Goal: Task Accomplishment & Management: Manage account settings

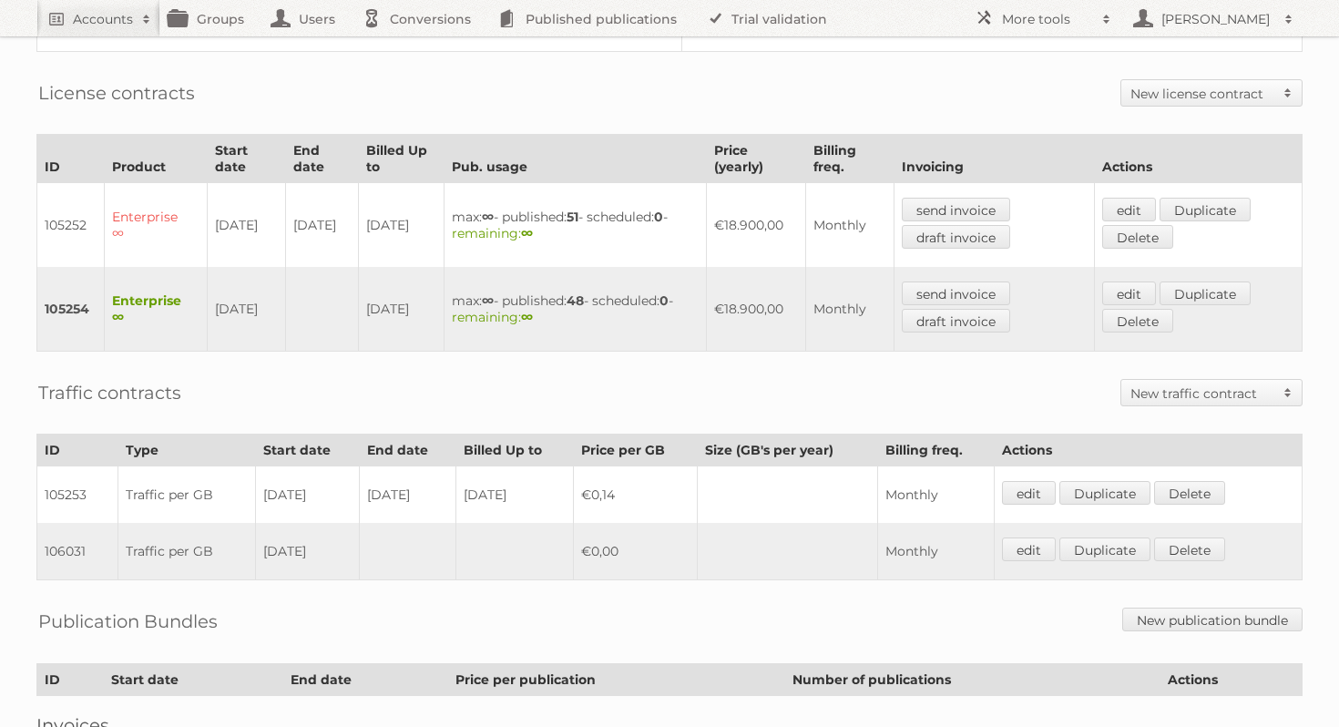
scroll to position [532, 0]
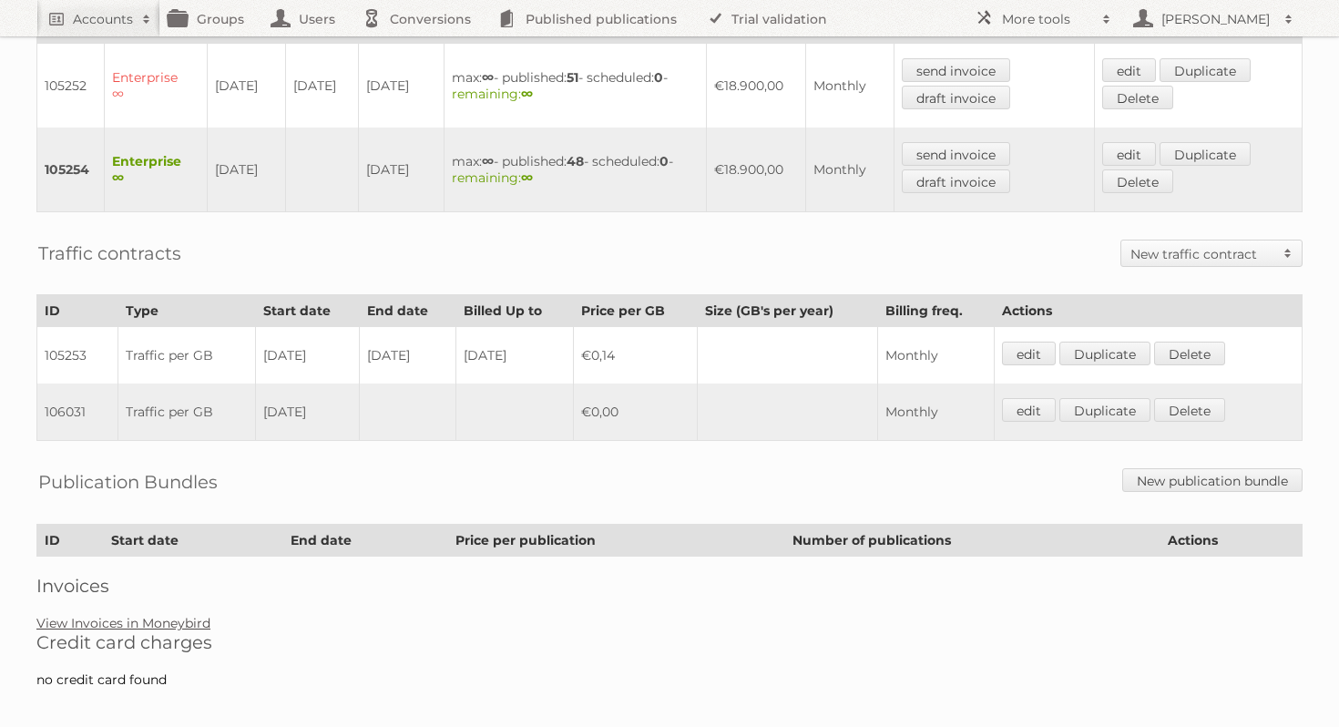
click at [185, 615] on link "View Invoices in Moneybird" at bounding box center [123, 623] width 174 height 16
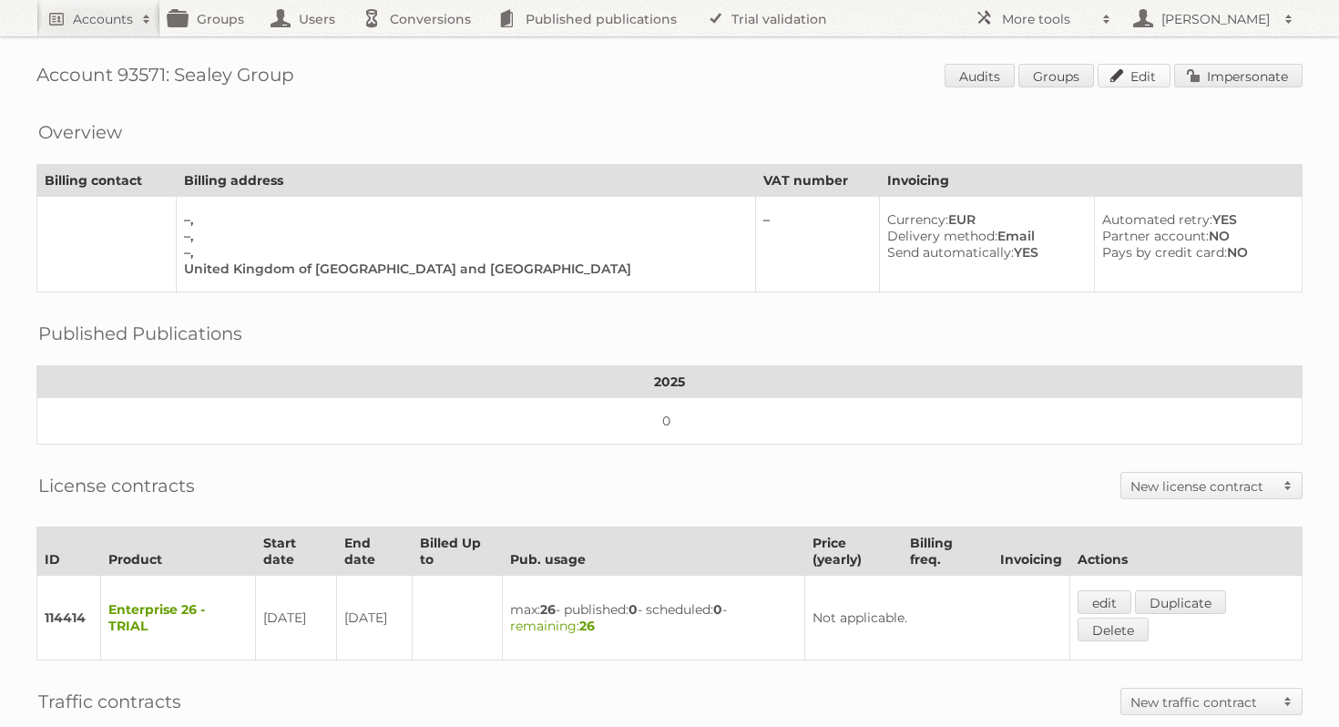
click at [1134, 77] on link "Edit" at bounding box center [1134, 76] width 73 height 24
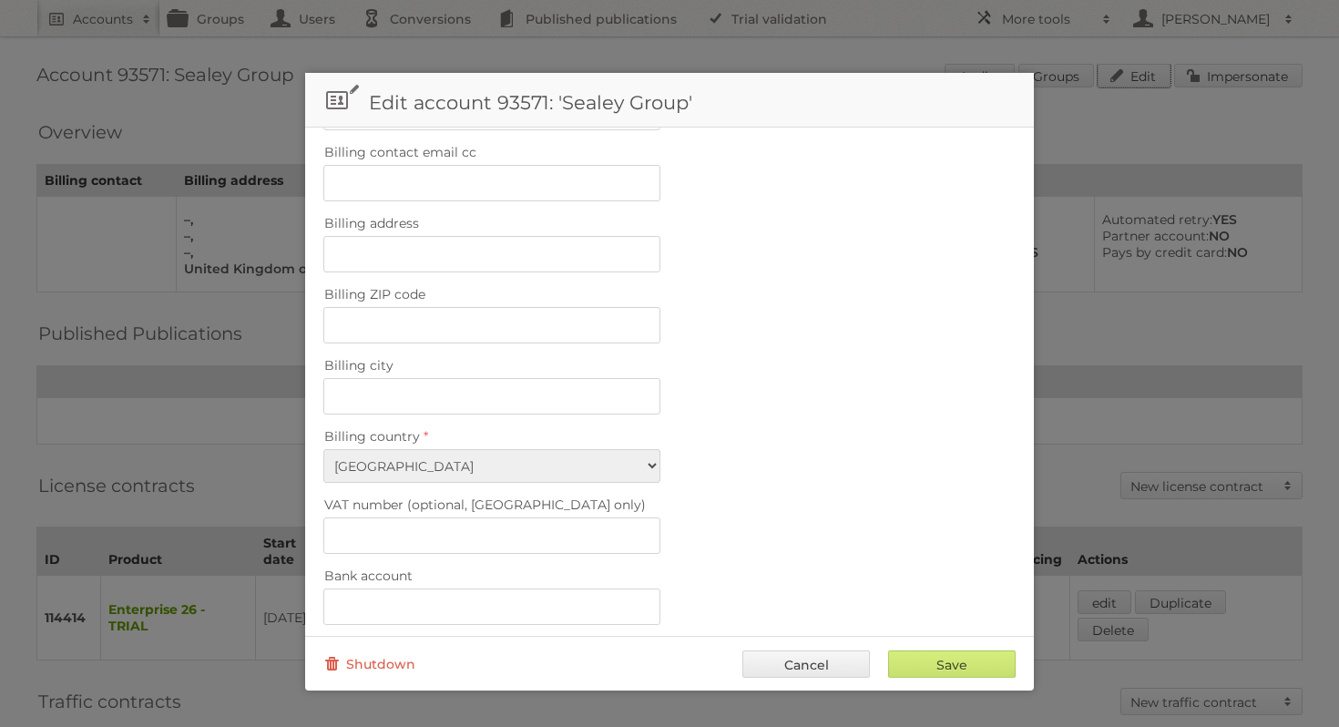
scroll to position [464, 0]
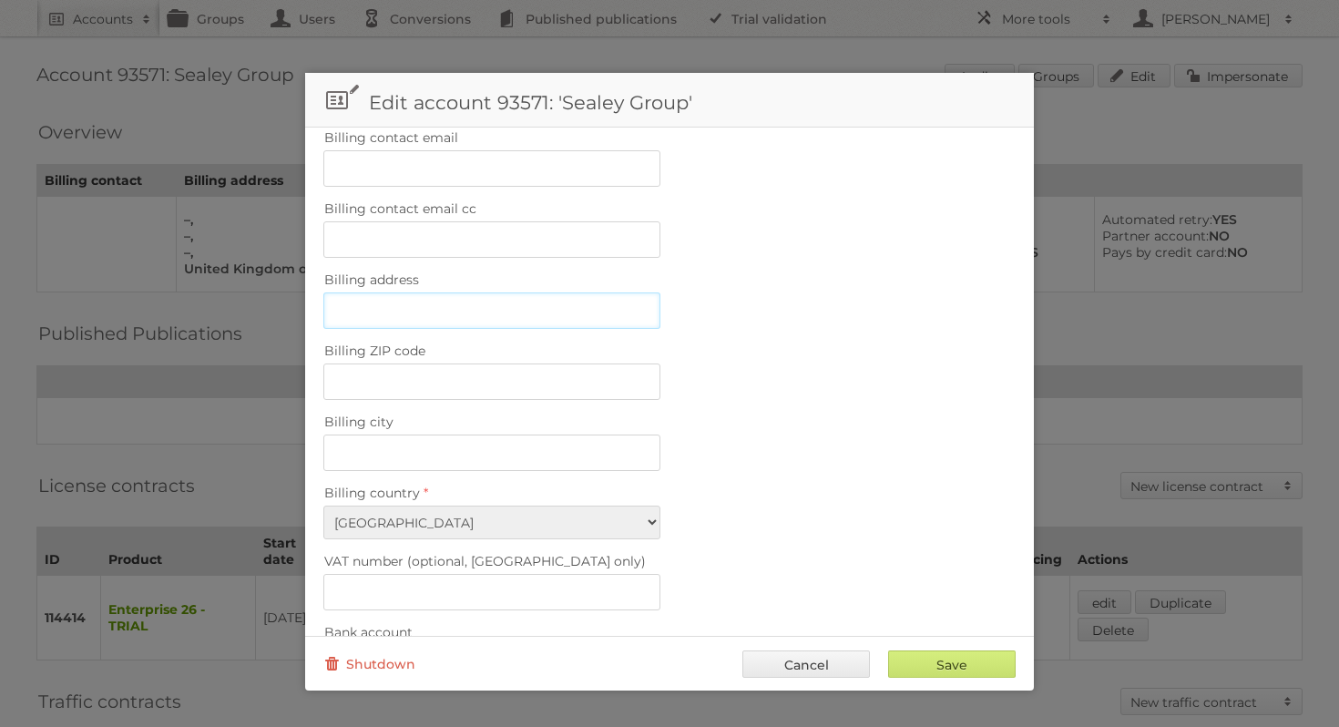
click at [382, 306] on input "Billing address" at bounding box center [491, 310] width 337 height 36
paste input "Kempson Way, Suffolk Business Park"
type input "Kempson Way, Suffolk Business Park"
click at [462, 436] on input "Billing city" at bounding box center [491, 453] width 337 height 36
paste input "Suffolk"
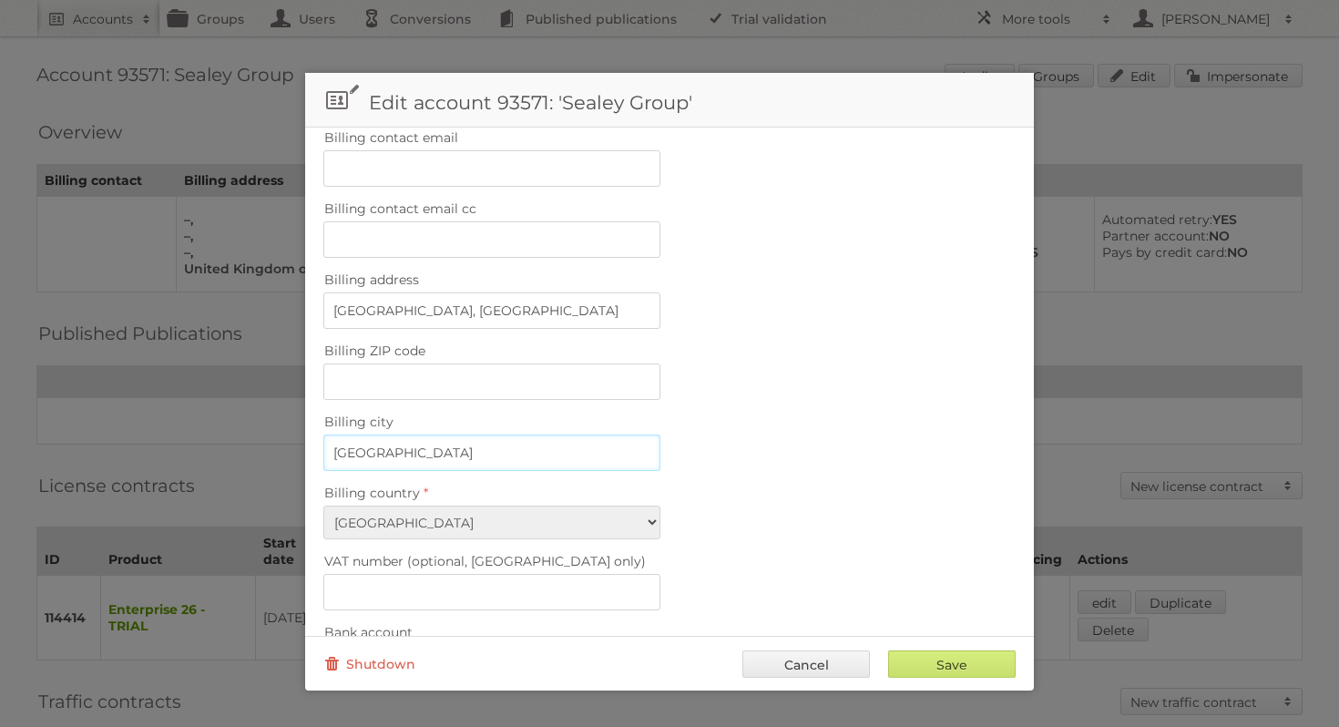
type input "Suffolk"
click at [429, 364] on input "Billing ZIP code" at bounding box center [491, 382] width 337 height 36
paste input "IP32 7AR"
type input "IP32 7AR"
click at [595, 305] on input "Kempson Way, Suffolk Business Park" at bounding box center [491, 310] width 337 height 36
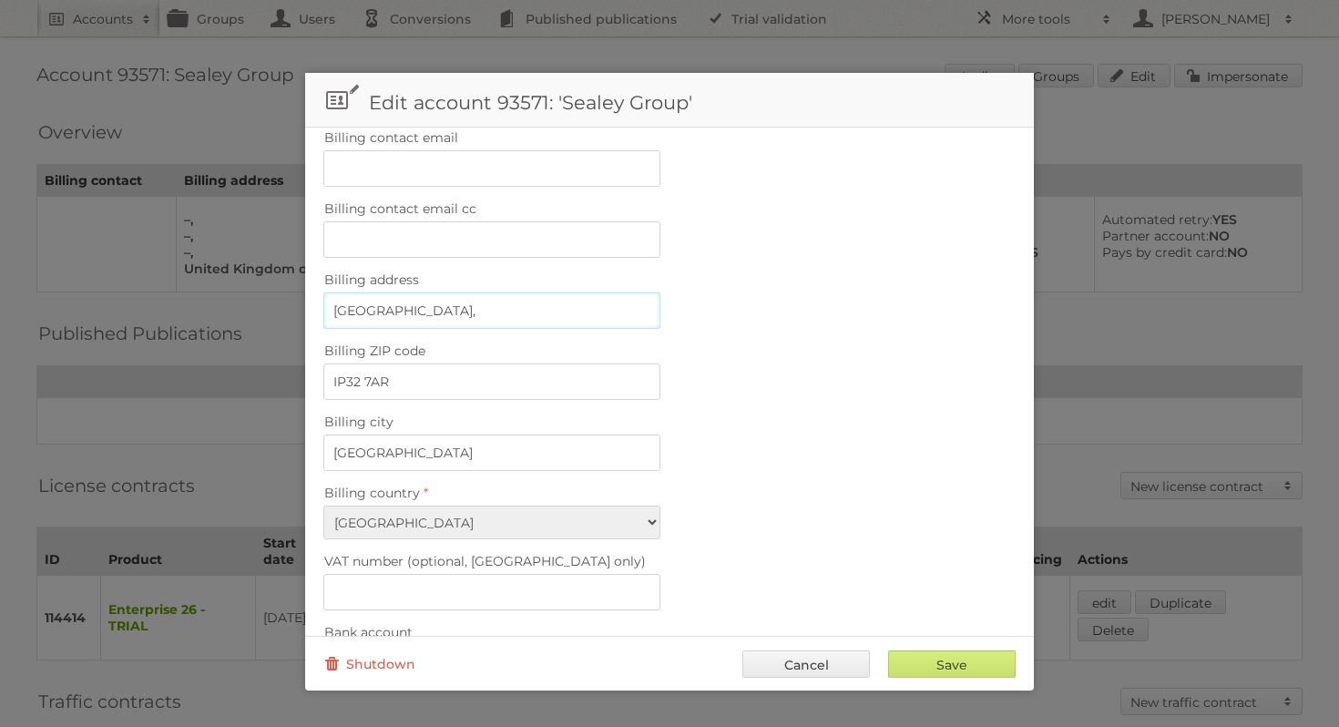
paste input "Bury St Edmunds,"
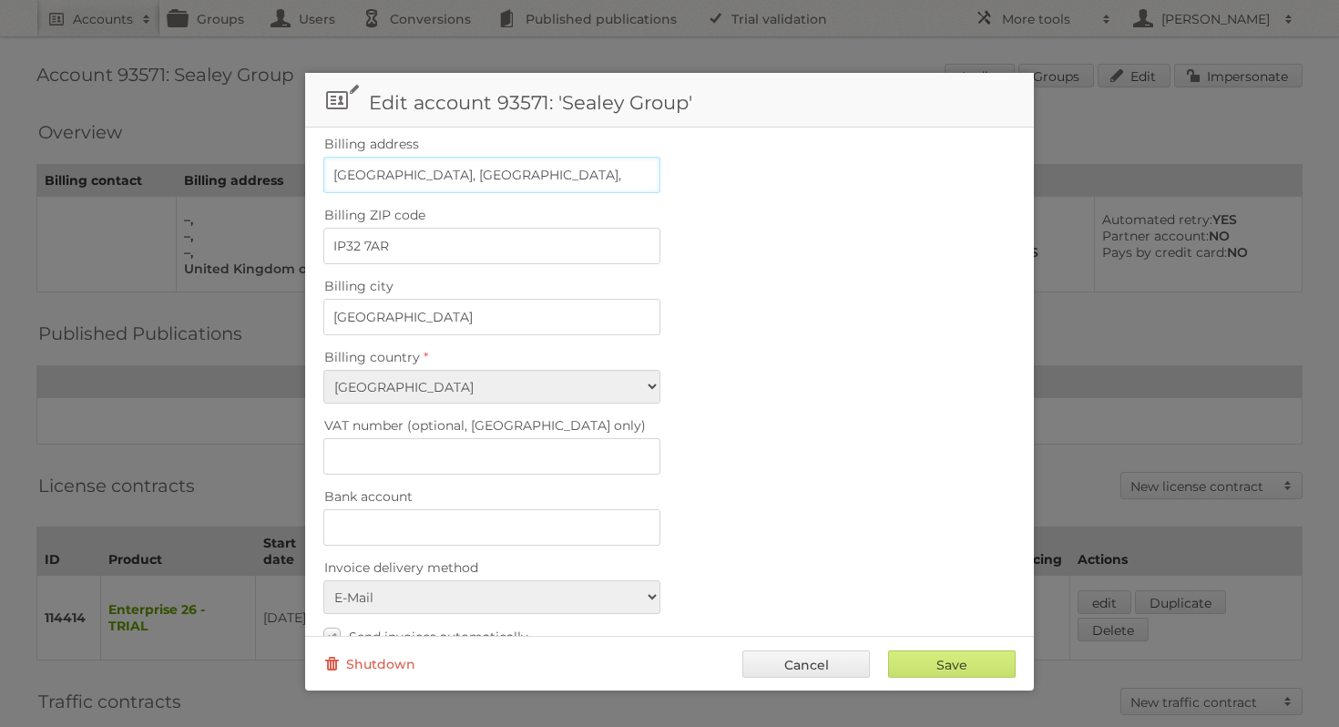
scroll to position [724, 0]
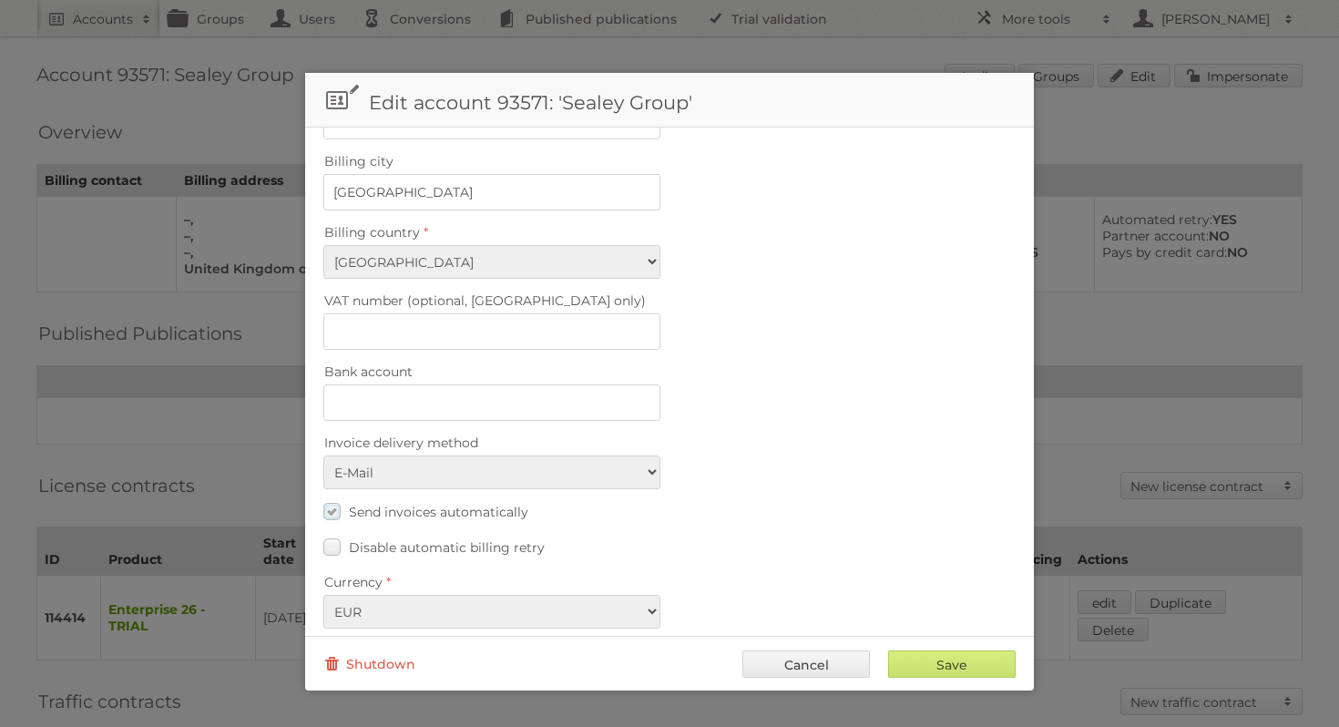
type input "Kempson Way, Suffolk Business Park, Bury St Edmunds,"
click at [329, 498] on label "Send invoices automatically" at bounding box center [425, 511] width 205 height 26
click at [0, 0] on input "Send invoices automatically" at bounding box center [0, 0] width 0 height 0
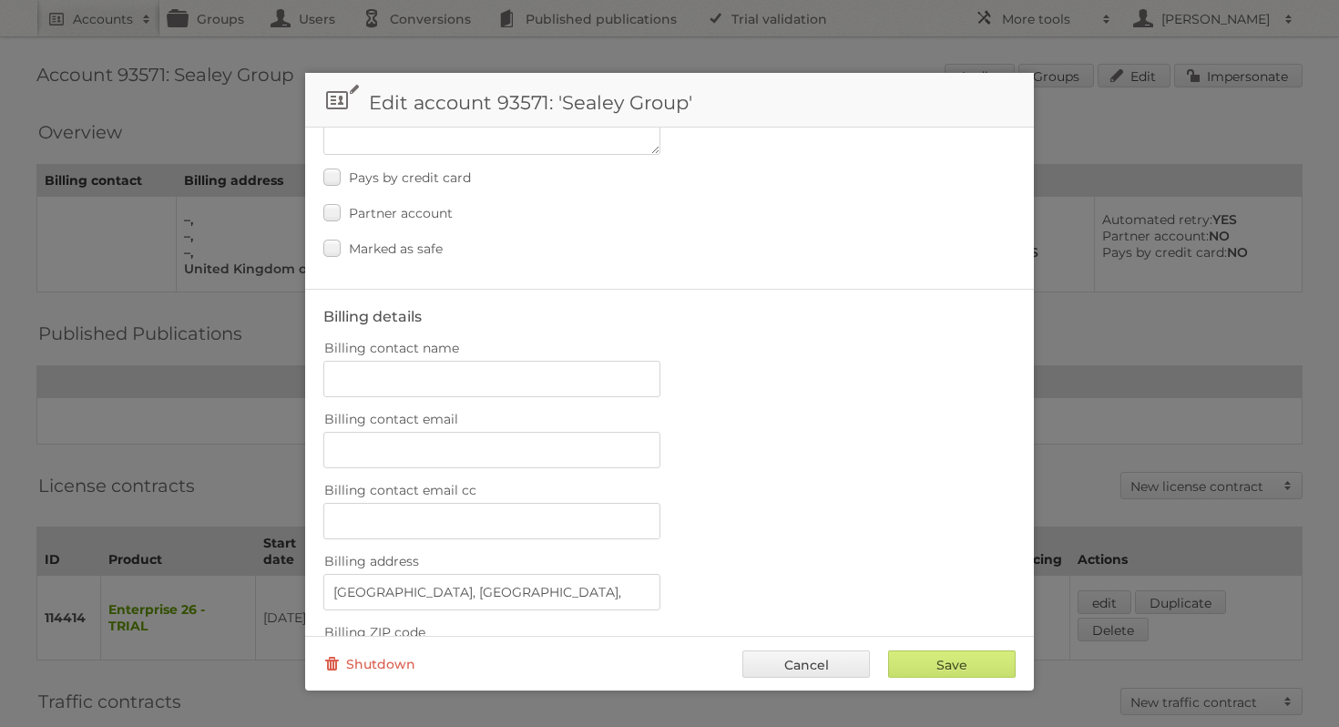
scroll to position [178, 0]
click at [425, 377] on input "Billing contact name" at bounding box center [491, 383] width 337 height 36
paste input "[PERSON_NAME]"
type input "[PERSON_NAME]"
click at [493, 450] on input "Billing contact email" at bounding box center [491, 454] width 337 height 36
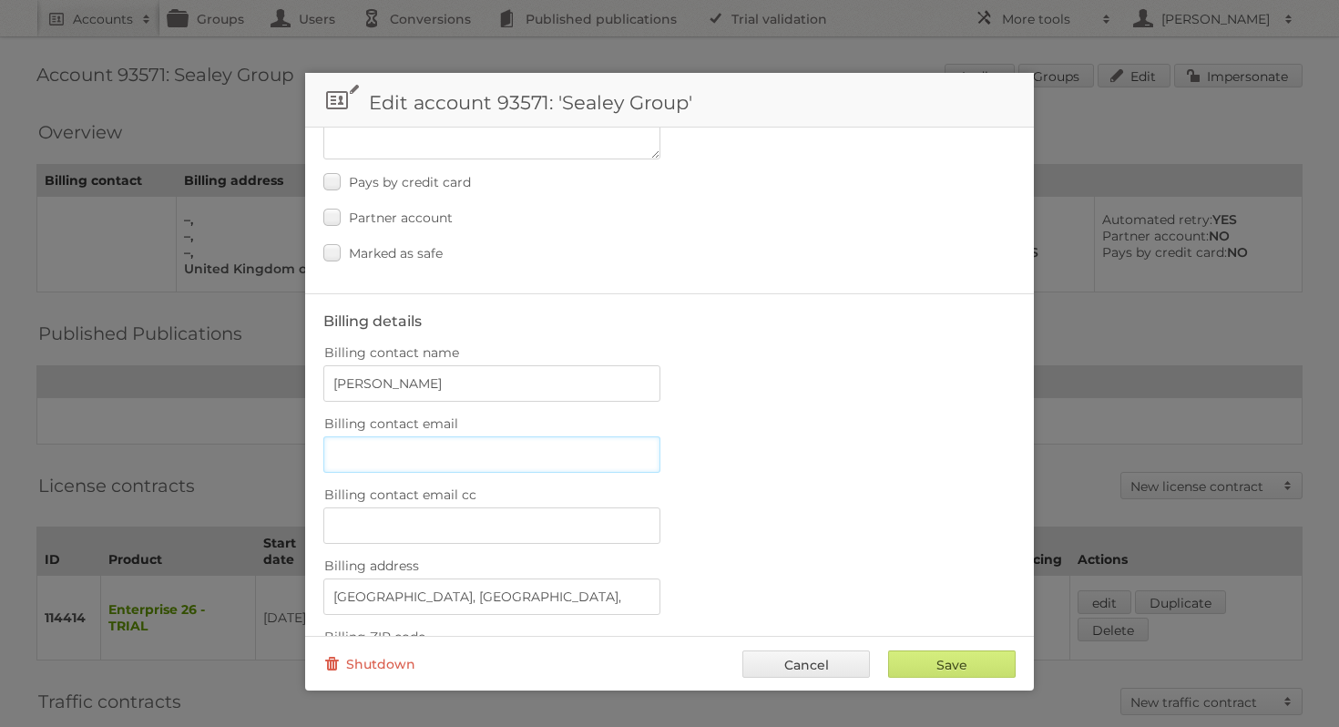
paste input "[PERSON_NAME][EMAIL_ADDRESS][PERSON_NAME][DOMAIN_NAME]"
type input "[PERSON_NAME][EMAIL_ADDRESS][PERSON_NAME][DOMAIN_NAME]"
click at [801, 431] on div "Billing contact email m.grant@sealey.co.uk" at bounding box center [669, 442] width 692 height 62
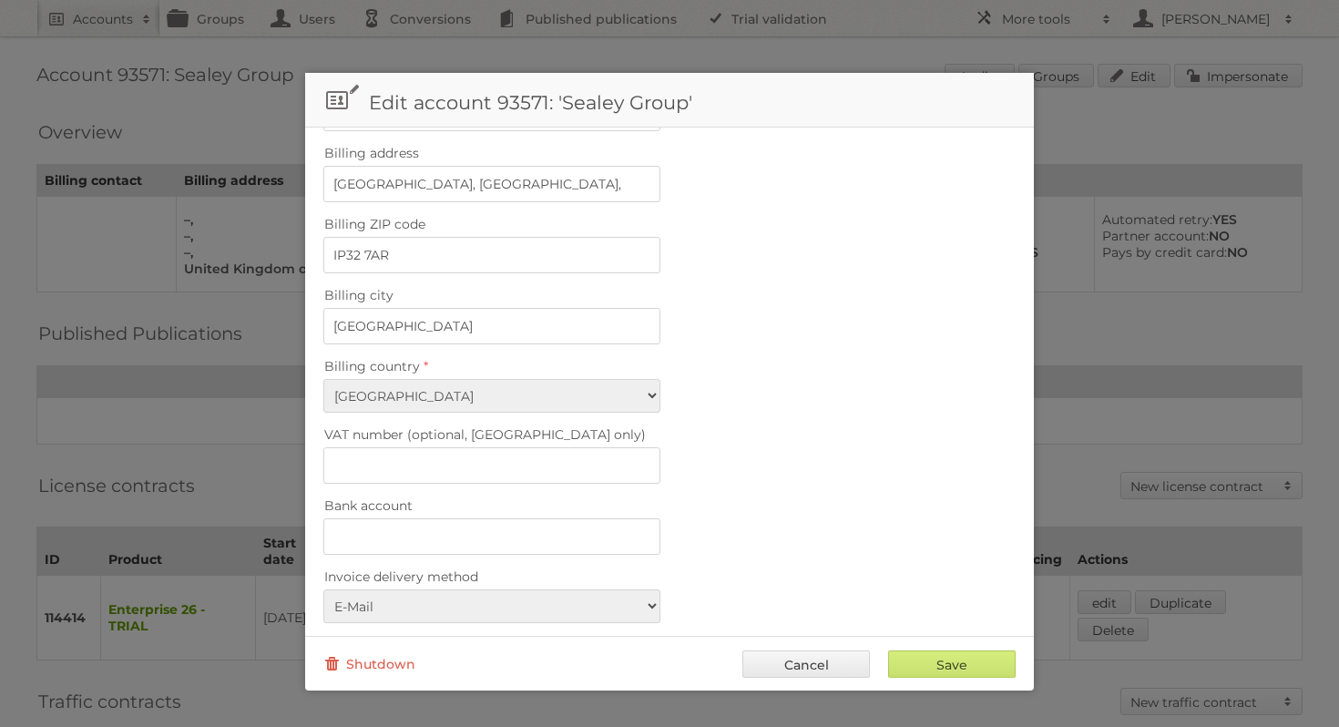
scroll to position [724, 0]
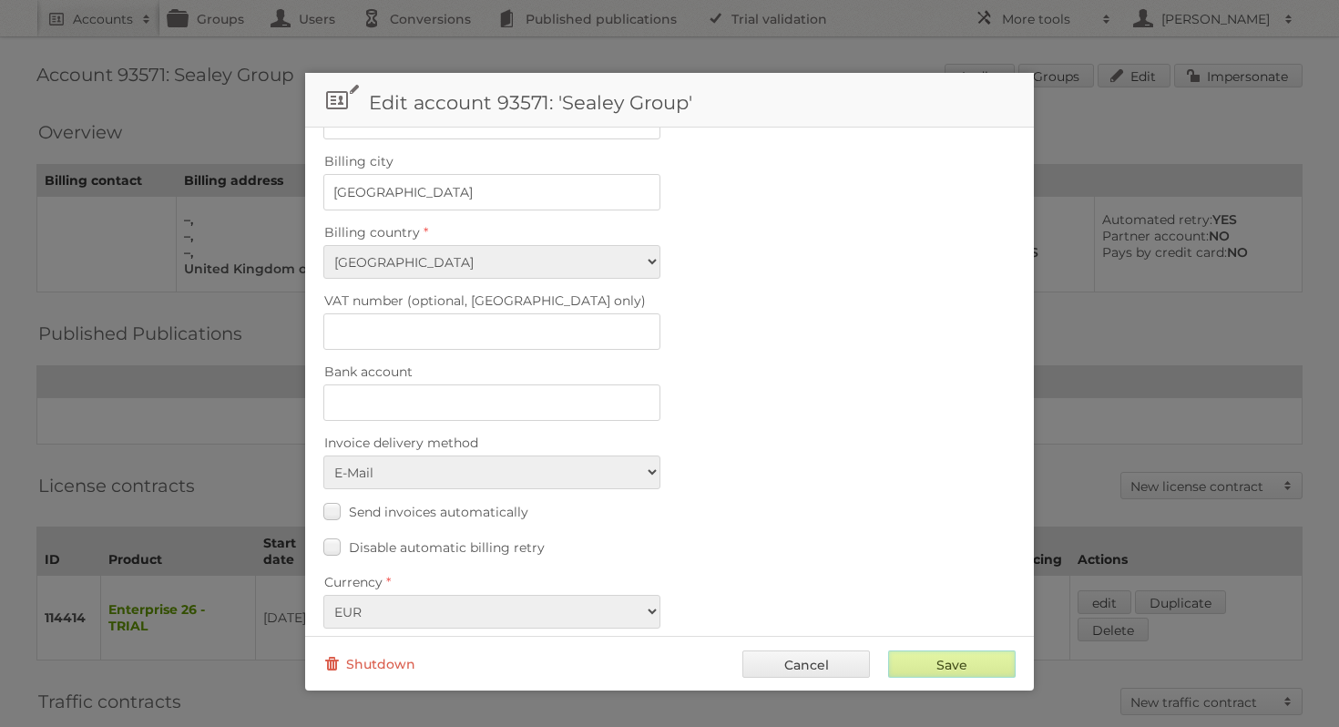
click at [944, 667] on input "Save" at bounding box center [952, 663] width 128 height 27
type input "..."
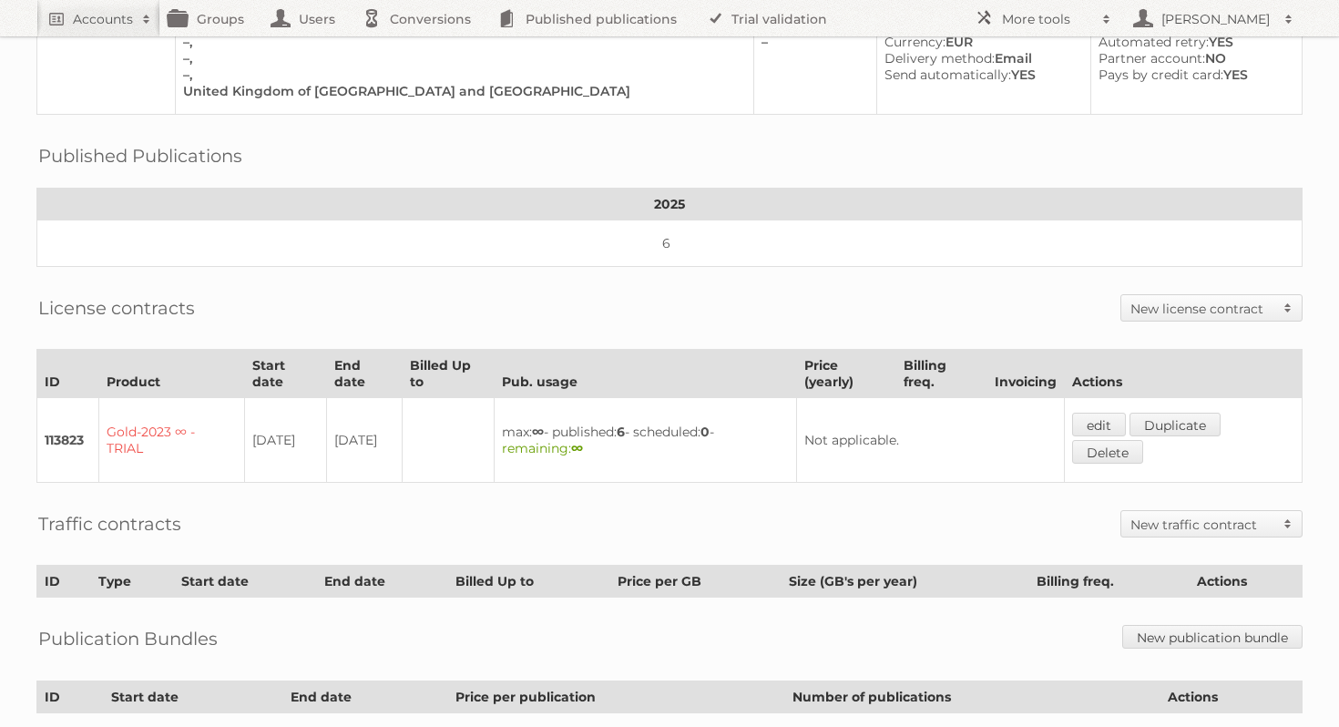
scroll to position [250, 0]
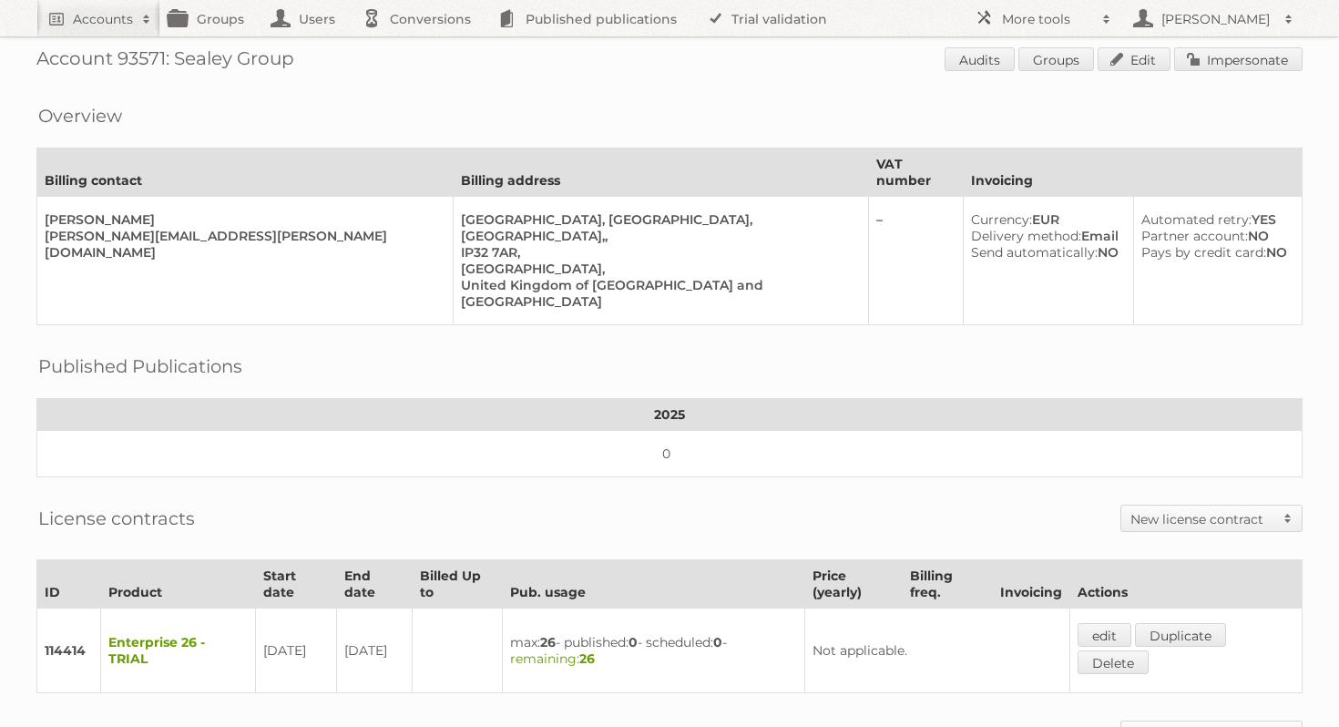
scroll to position [19, 0]
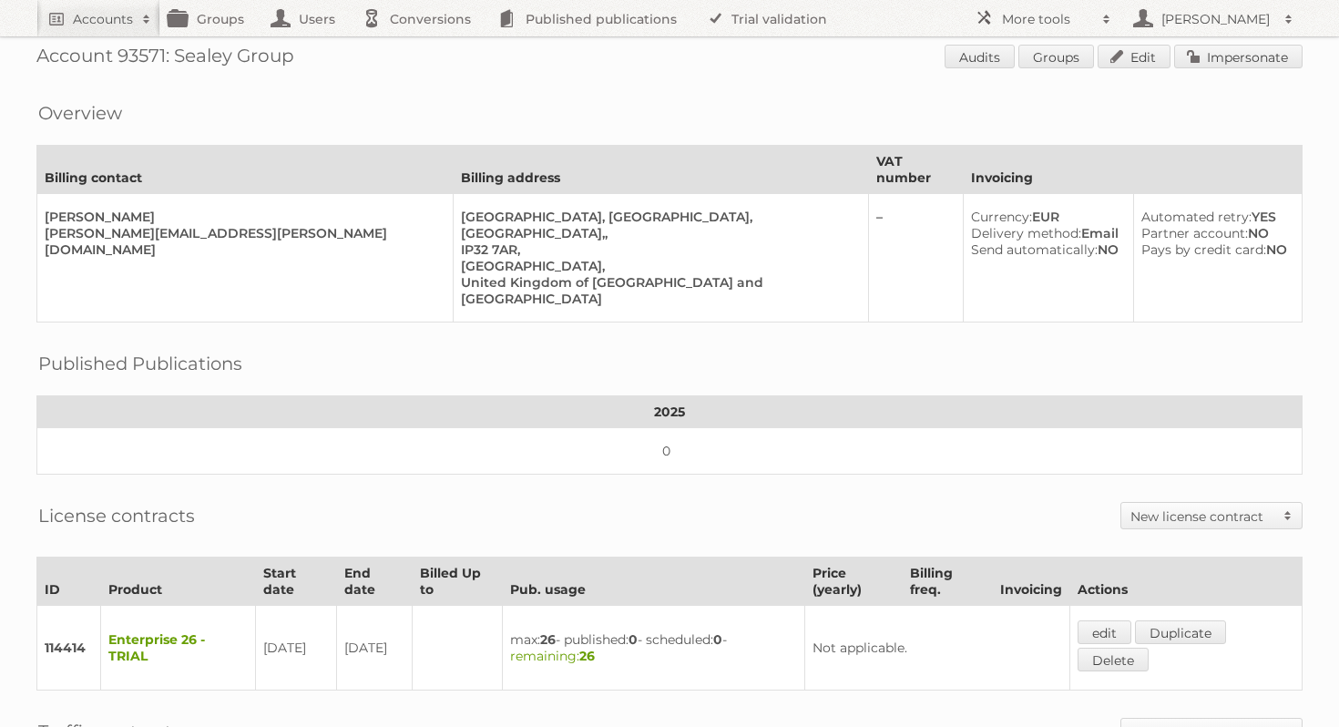
click at [1227, 507] on h2 "New license contract" at bounding box center [1203, 516] width 144 height 18
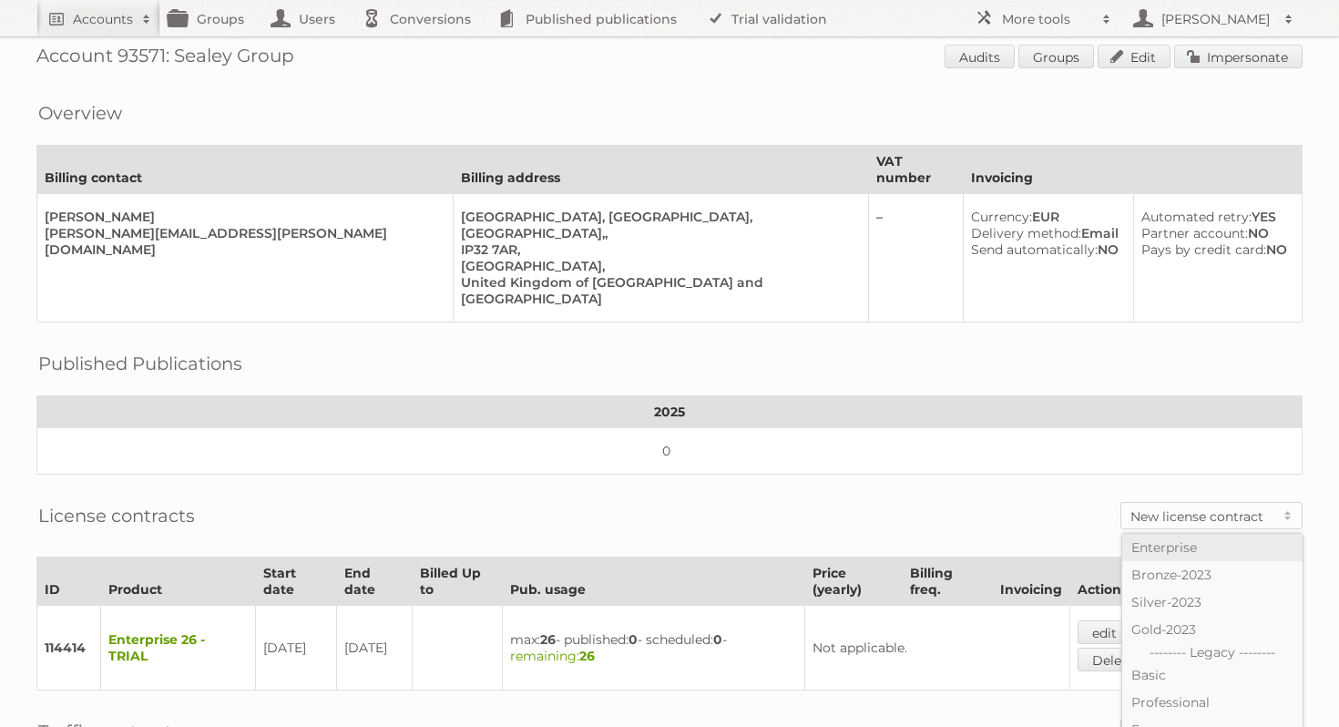
click at [1212, 534] on link "Enterprise" at bounding box center [1212, 547] width 180 height 27
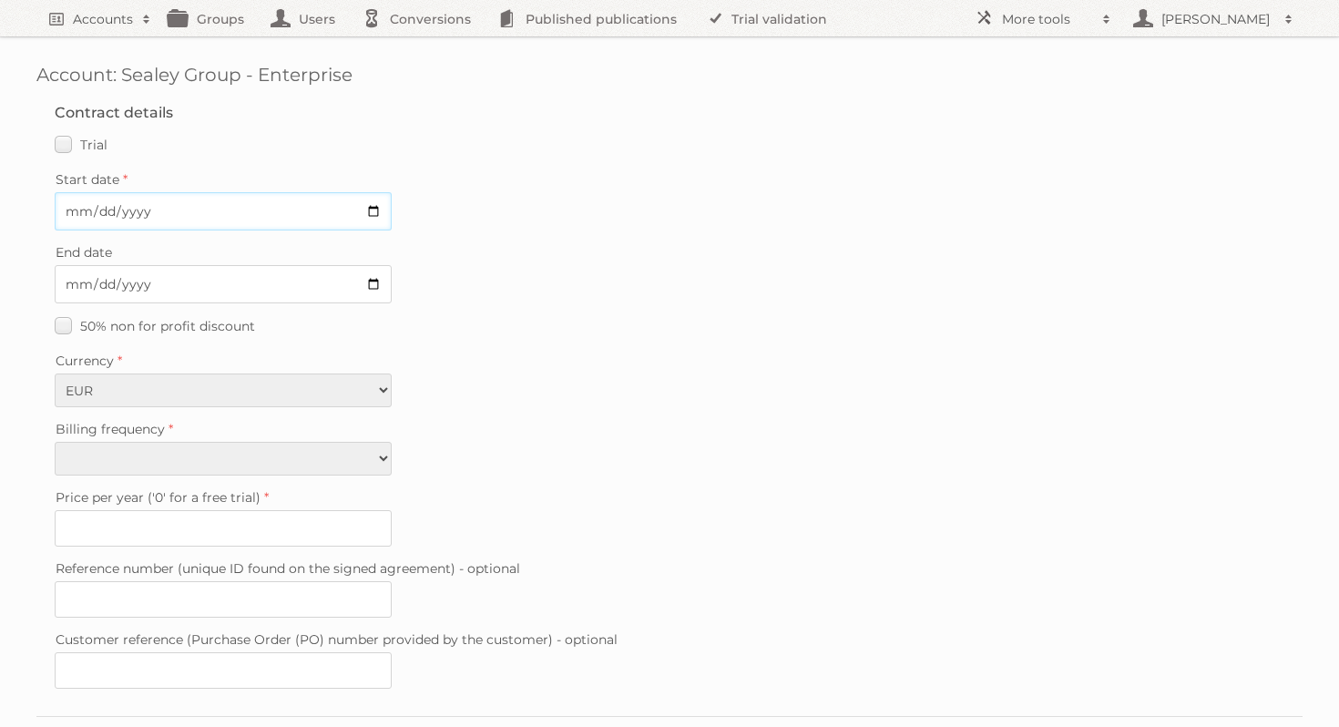
click at [367, 217] on input "Start date" at bounding box center [223, 211] width 337 height 38
type input "[DATE]"
click at [488, 329] on div "50% non for profit discount" at bounding box center [670, 325] width 1230 height 26
click at [380, 455] on select "Monthly Quarterly Yearly Every 2 years" at bounding box center [223, 459] width 337 height 34
select select "yearly"
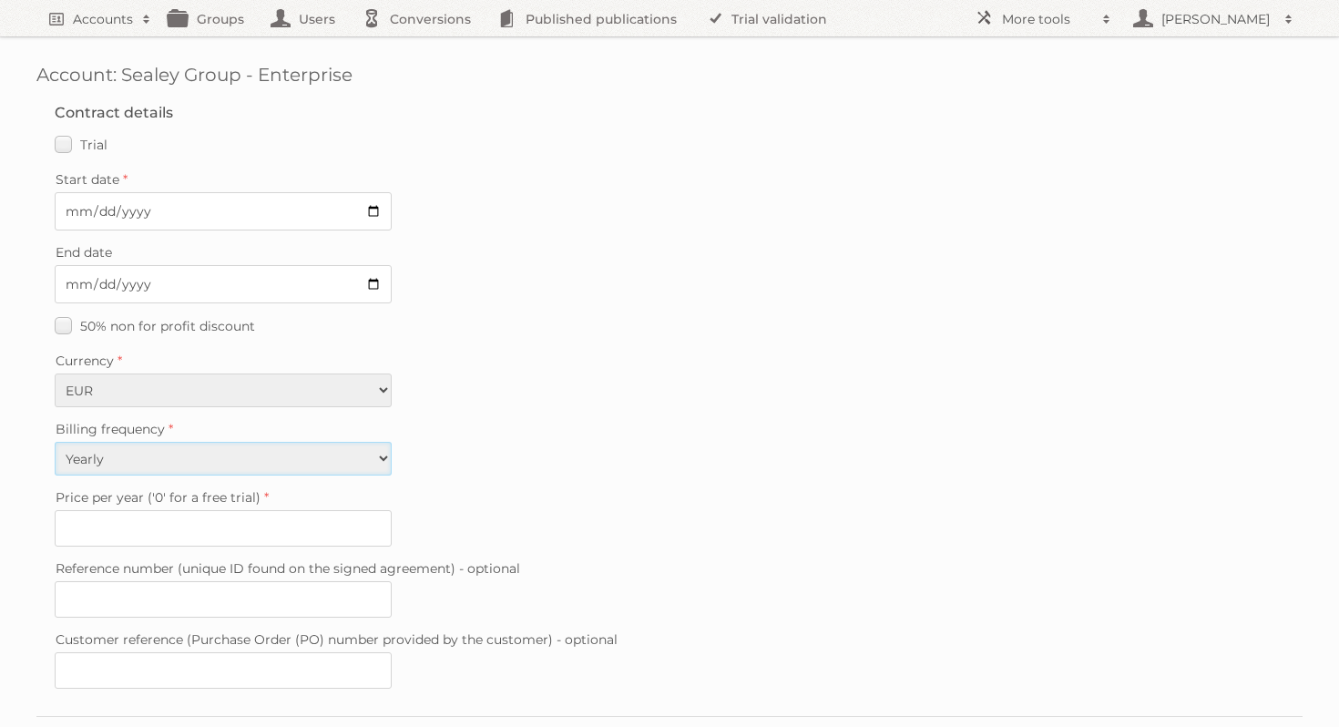
type input "0"
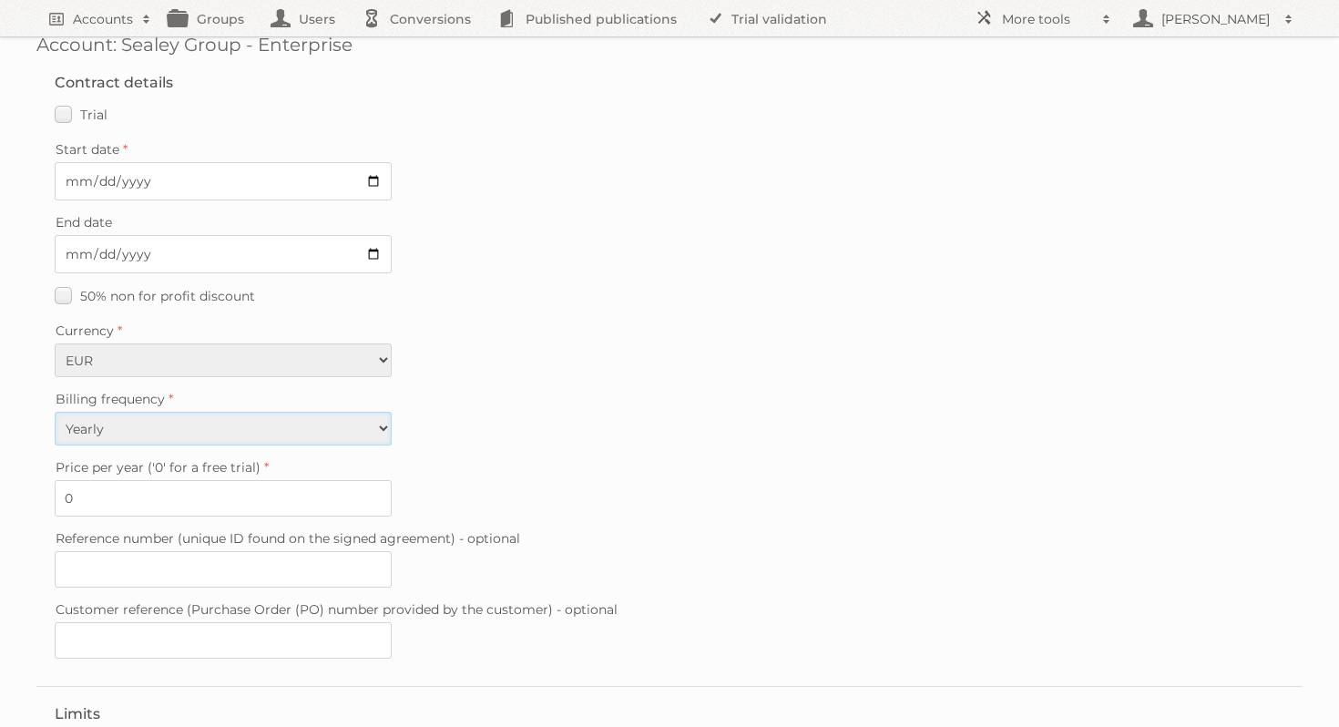
scroll to position [34, 0]
click at [119, 481] on input "0" at bounding box center [223, 494] width 337 height 36
type input "12600"
click at [479, 465] on label "Price per year ('0' for a free trial)" at bounding box center [670, 464] width 1230 height 26
click at [392, 476] on input "12600" at bounding box center [223, 494] width 337 height 36
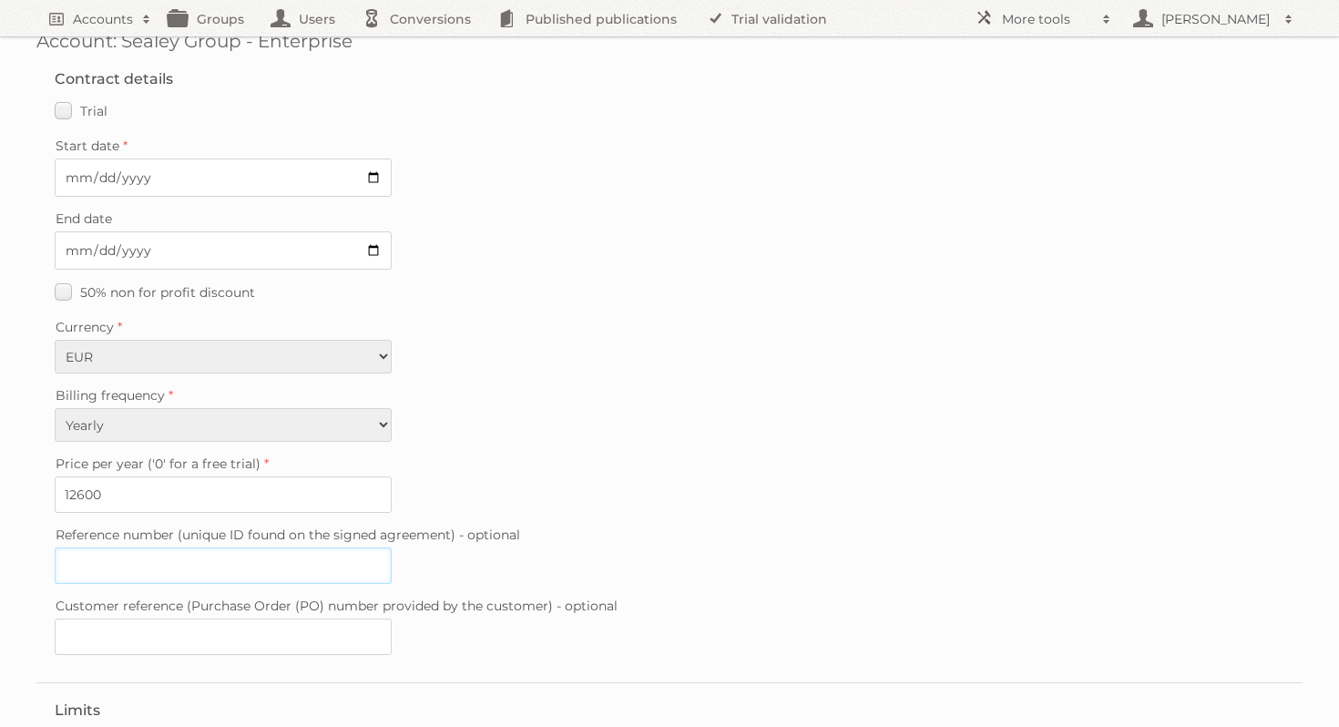
click at [203, 561] on input "Reference number (unique ID found on the signed agreement) - optional" at bounding box center [223, 566] width 337 height 36
paste input "20250811-114514821"
type input "20250811-114514821"
click at [527, 522] on label "Reference number (unique ID found on the signed agreement) - optional" at bounding box center [670, 535] width 1230 height 26
click at [392, 548] on input "20250811-114514821" at bounding box center [223, 566] width 337 height 36
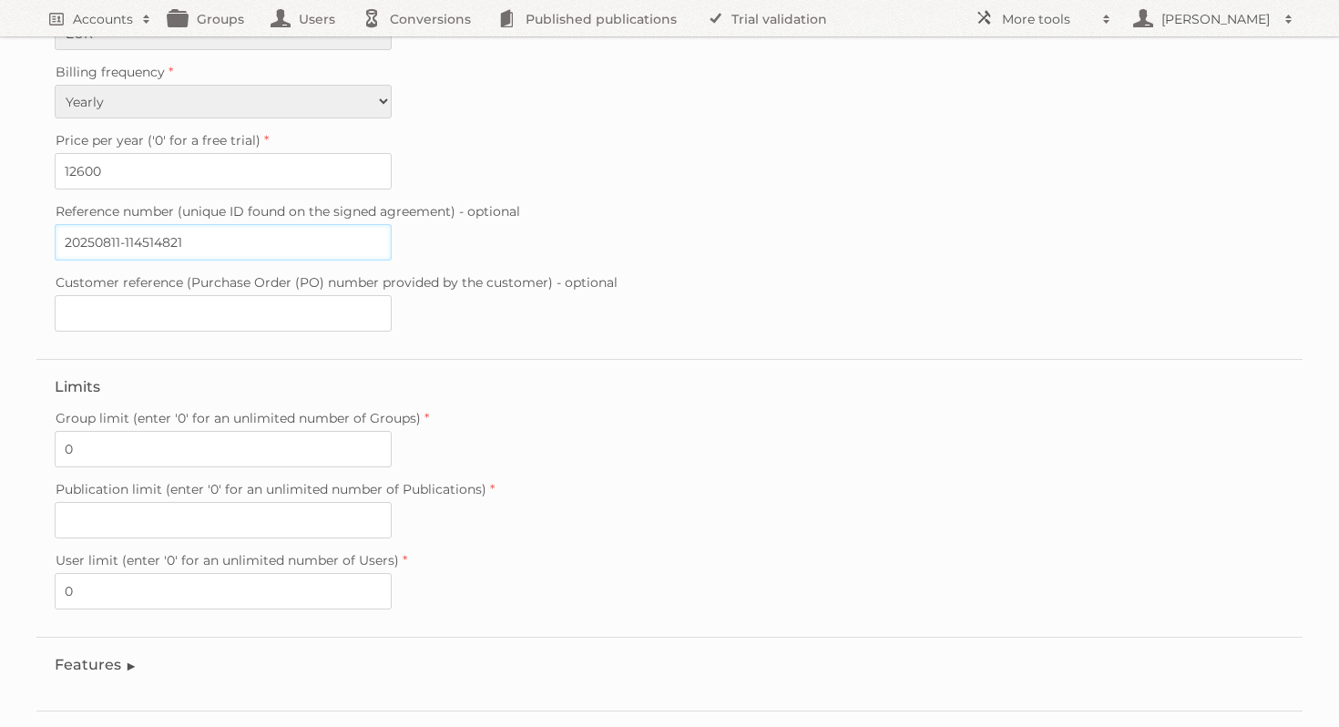
scroll to position [364, 0]
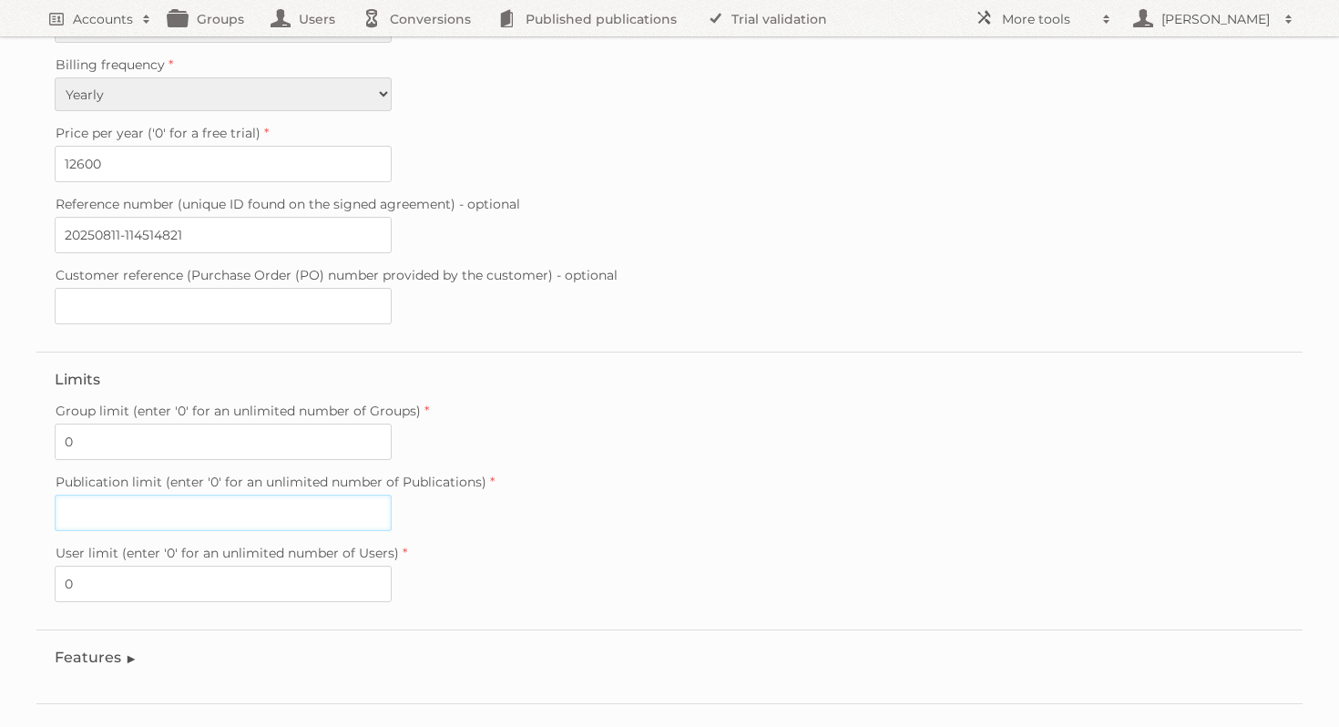
click at [135, 498] on input "Publication limit (enter '0' for an unlimited number of Publications)" at bounding box center [223, 513] width 337 height 36
type input "26"
click at [556, 398] on label "Group limit (enter '0' for an unlimited number of Groups)" at bounding box center [670, 411] width 1230 height 26
click at [392, 424] on input "0" at bounding box center [223, 442] width 337 height 36
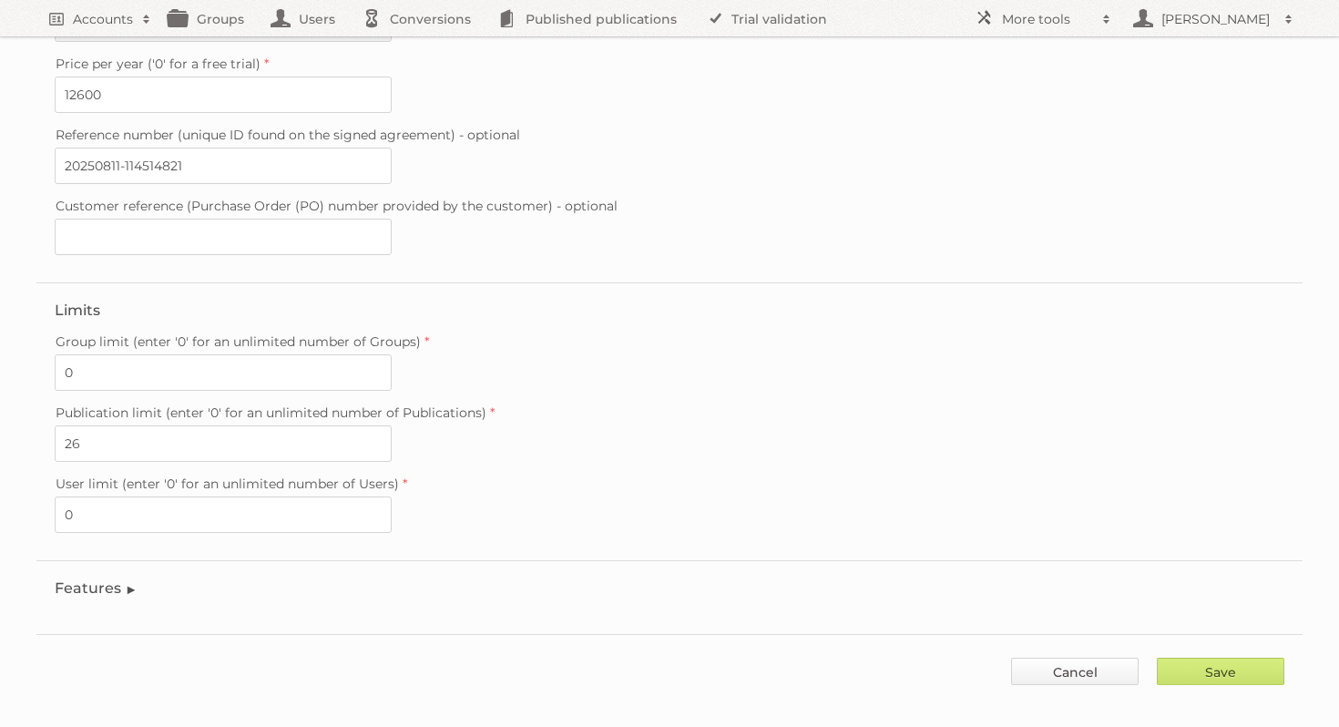
click at [1062, 658] on link "Cancel" at bounding box center [1075, 671] width 128 height 27
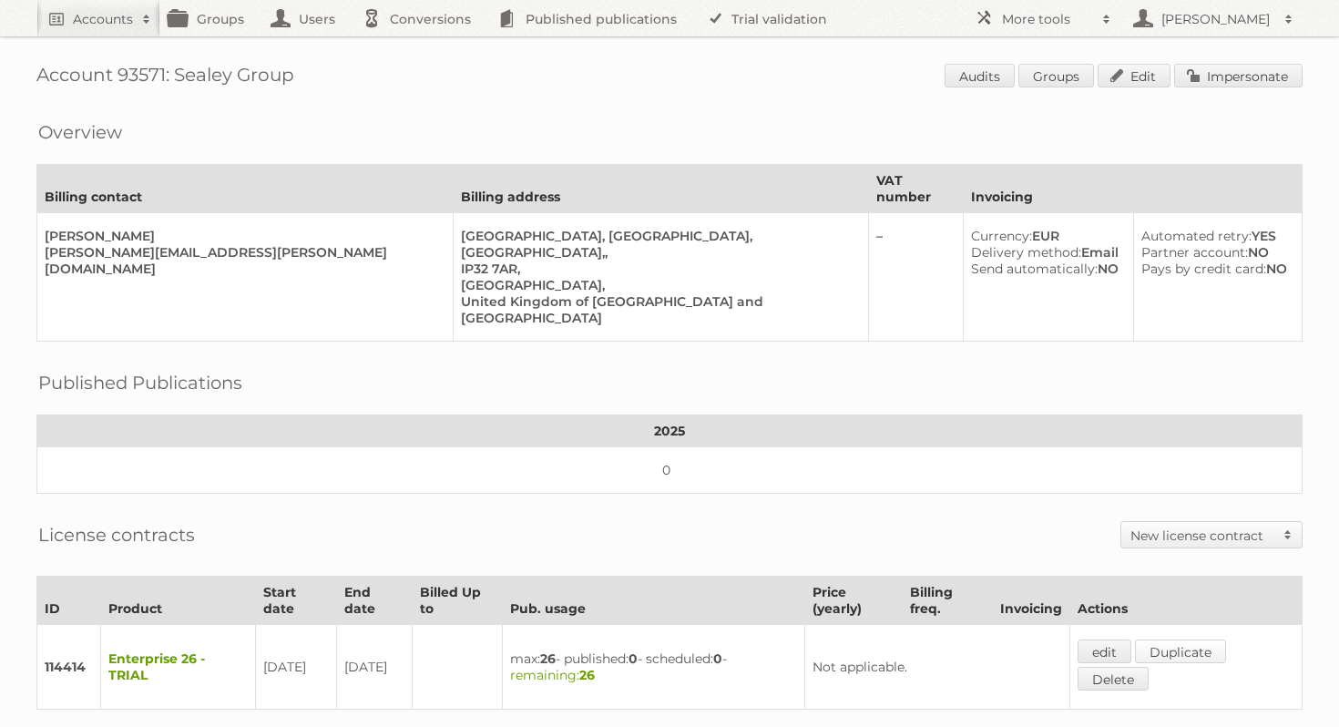
click at [1173, 640] on link "Duplicate" at bounding box center [1180, 652] width 91 height 24
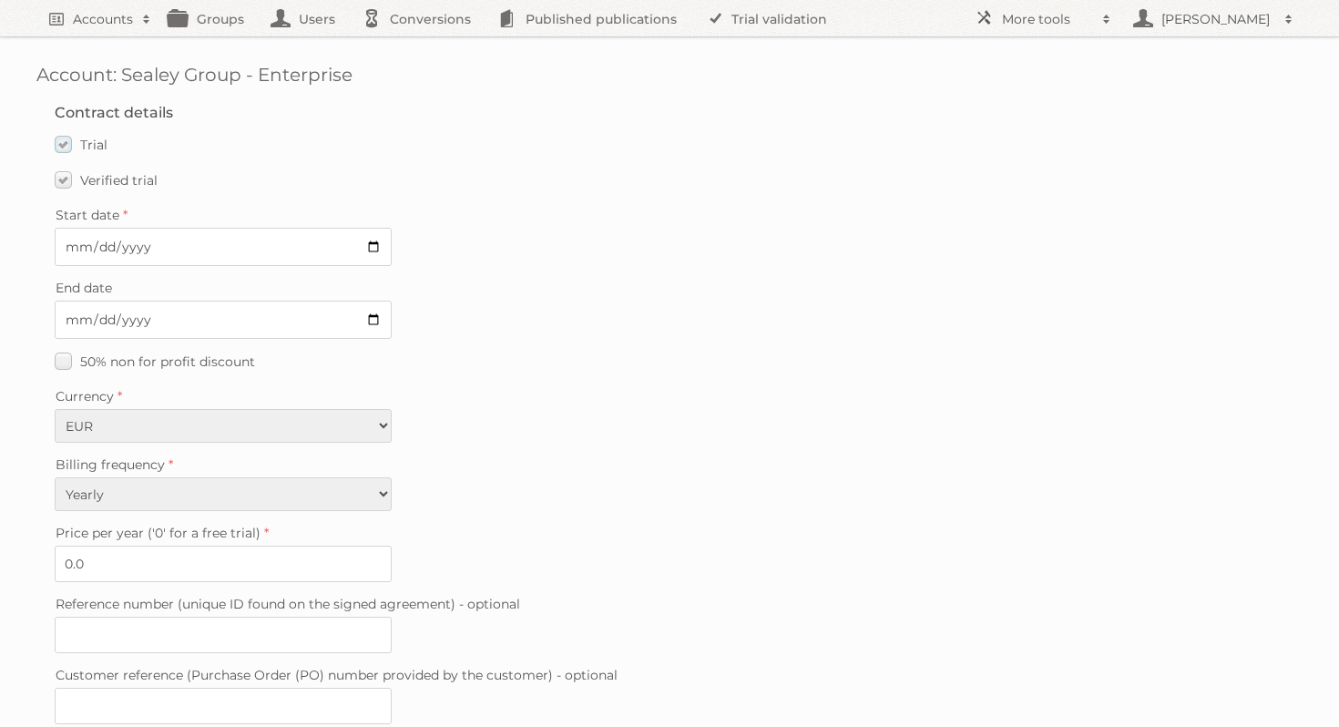
click at [60, 151] on label "Trial" at bounding box center [81, 144] width 53 height 26
click at [0, 0] on input "Trial" at bounding box center [0, 0] width 0 height 0
type input "0"
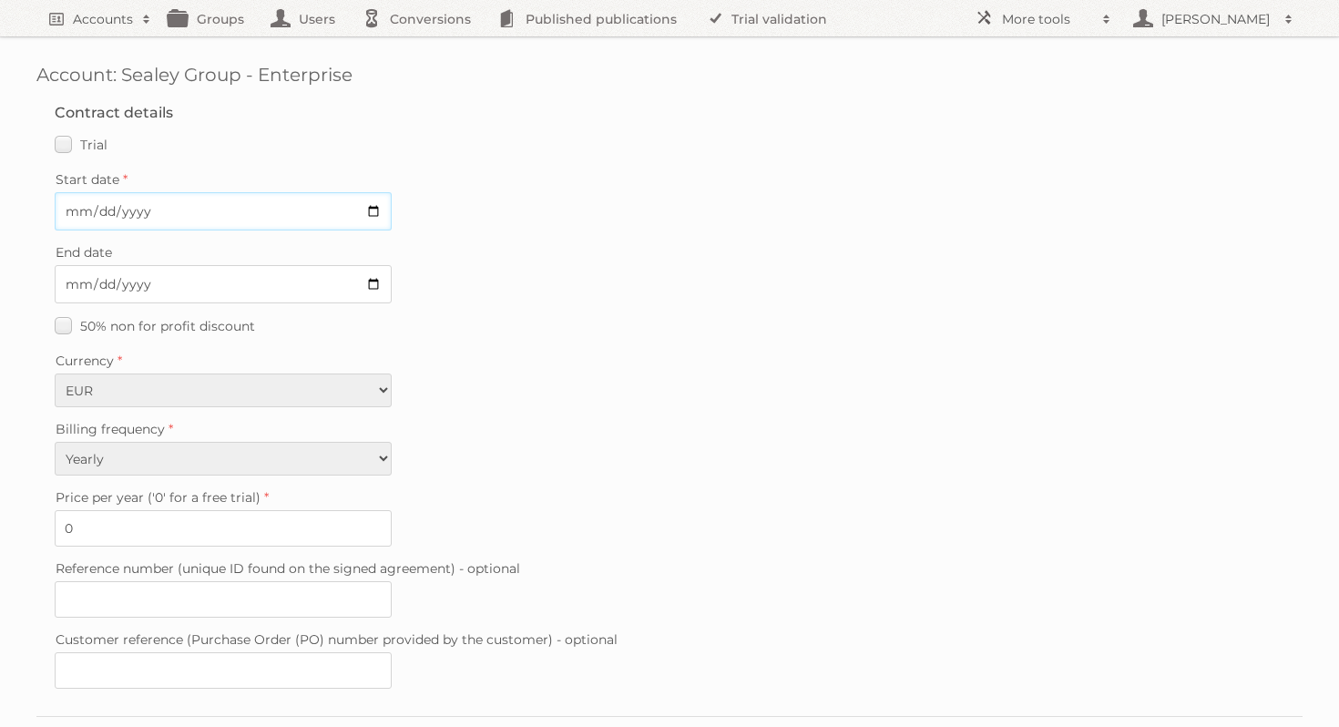
click at [371, 214] on input "Start date" at bounding box center [223, 211] width 337 height 38
type input "2025-09-08"
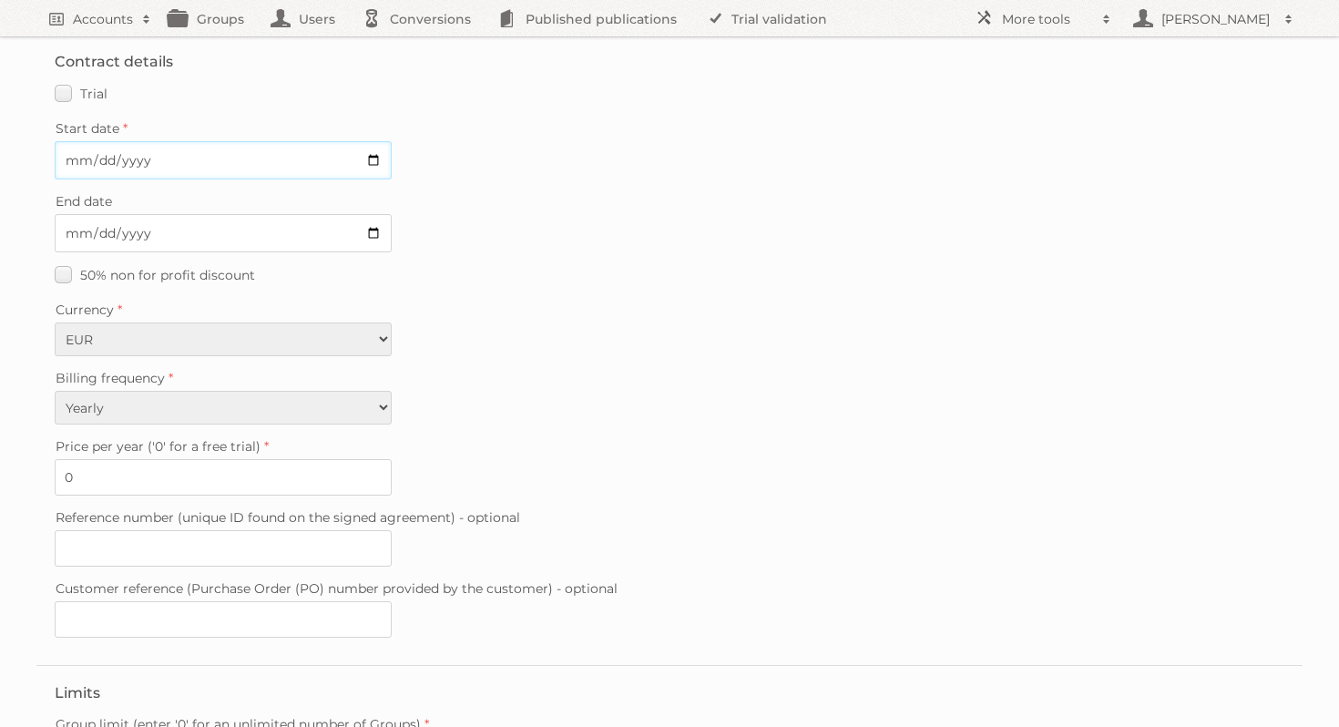
scroll to position [80, 0]
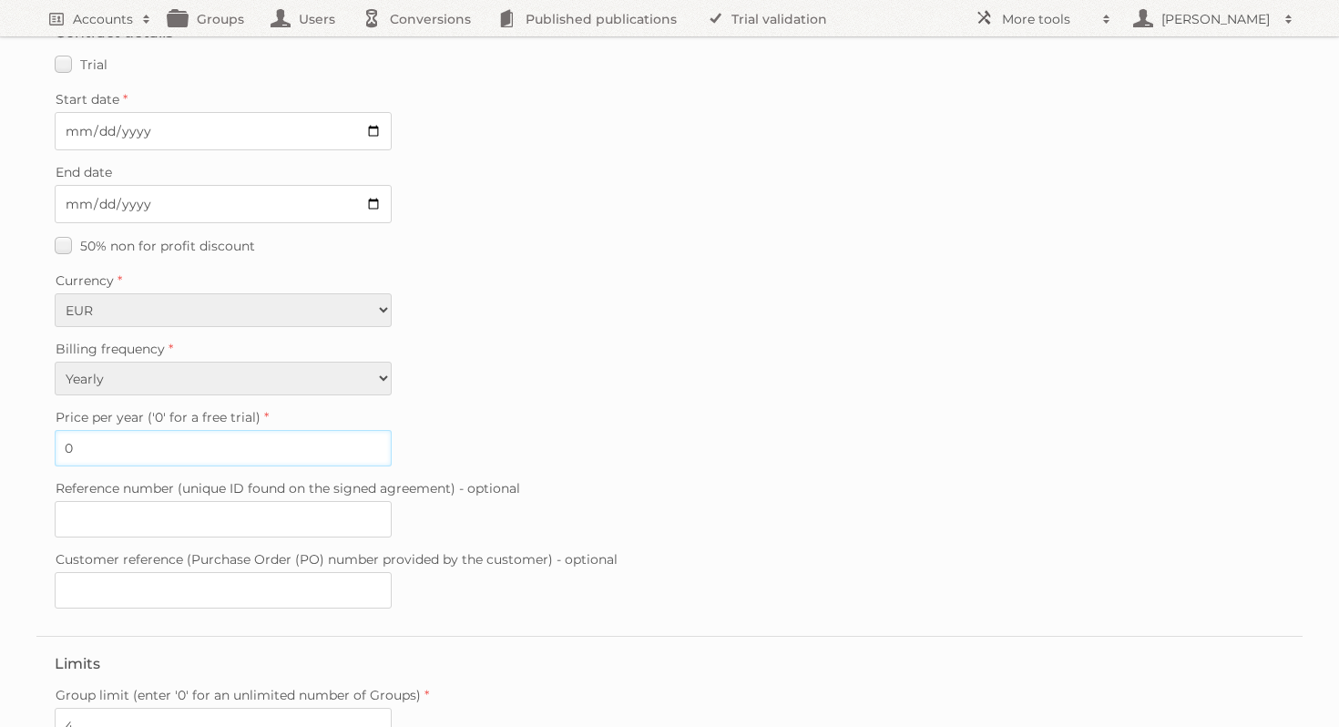
click at [87, 446] on input "0" at bounding box center [223, 448] width 337 height 36
type input "12600"
click at [302, 506] on input "Reference number (unique ID found on the signed agreement) - optional" at bounding box center [223, 519] width 337 height 36
paste input "20250811-114514821"
type input "20250811-114514821"
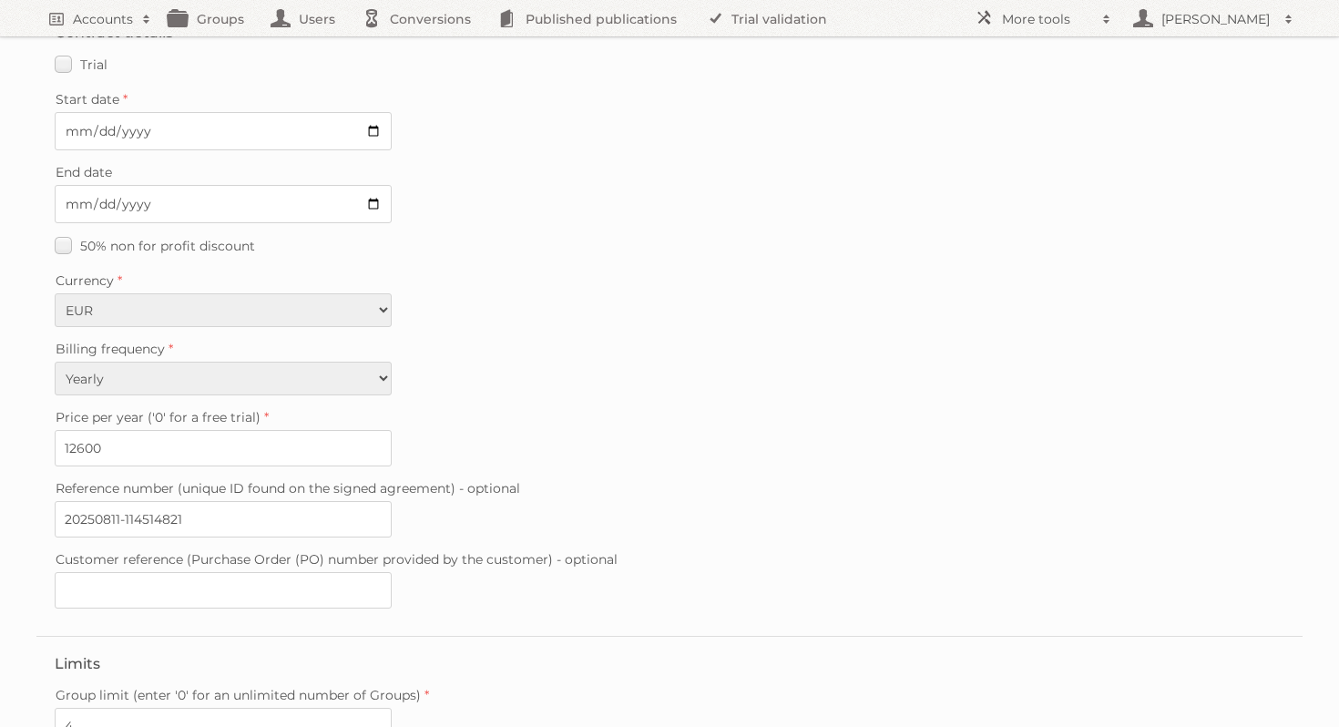
click at [581, 450] on div "Price per year ('0' for a free trial) 12600" at bounding box center [670, 436] width 1230 height 62
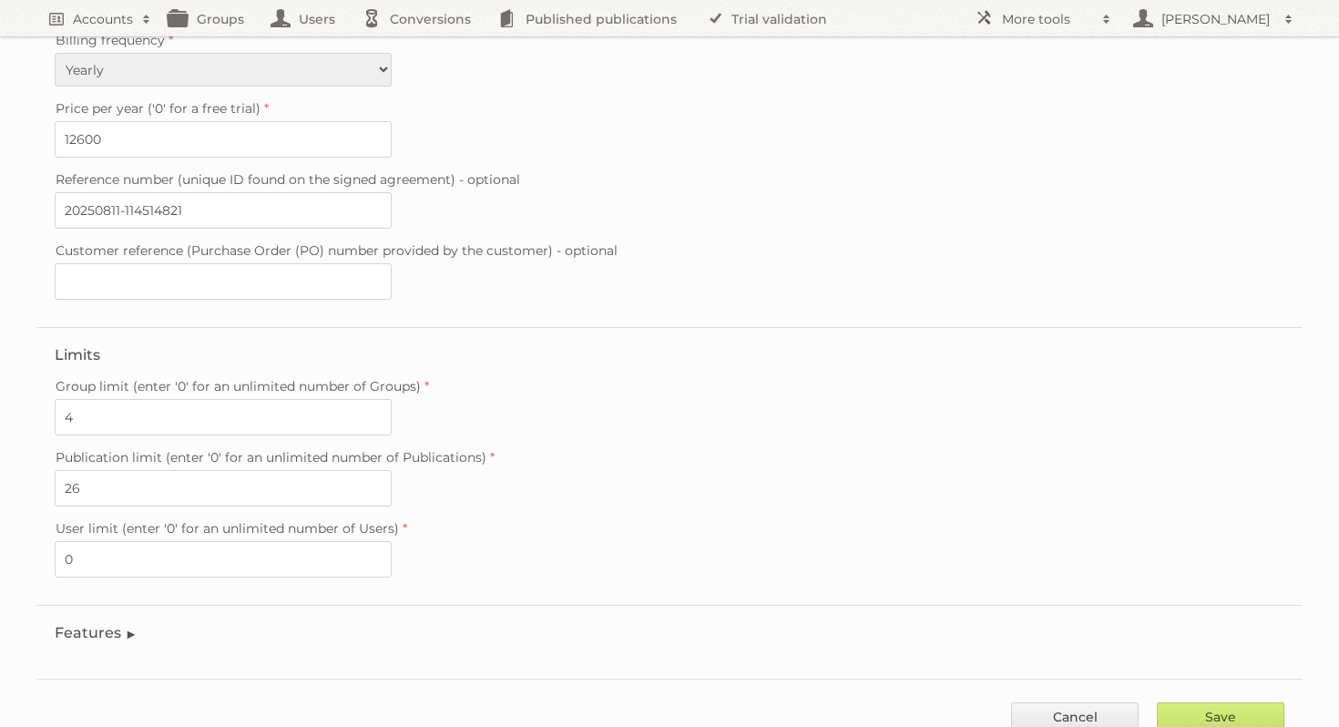
scroll to position [434, 0]
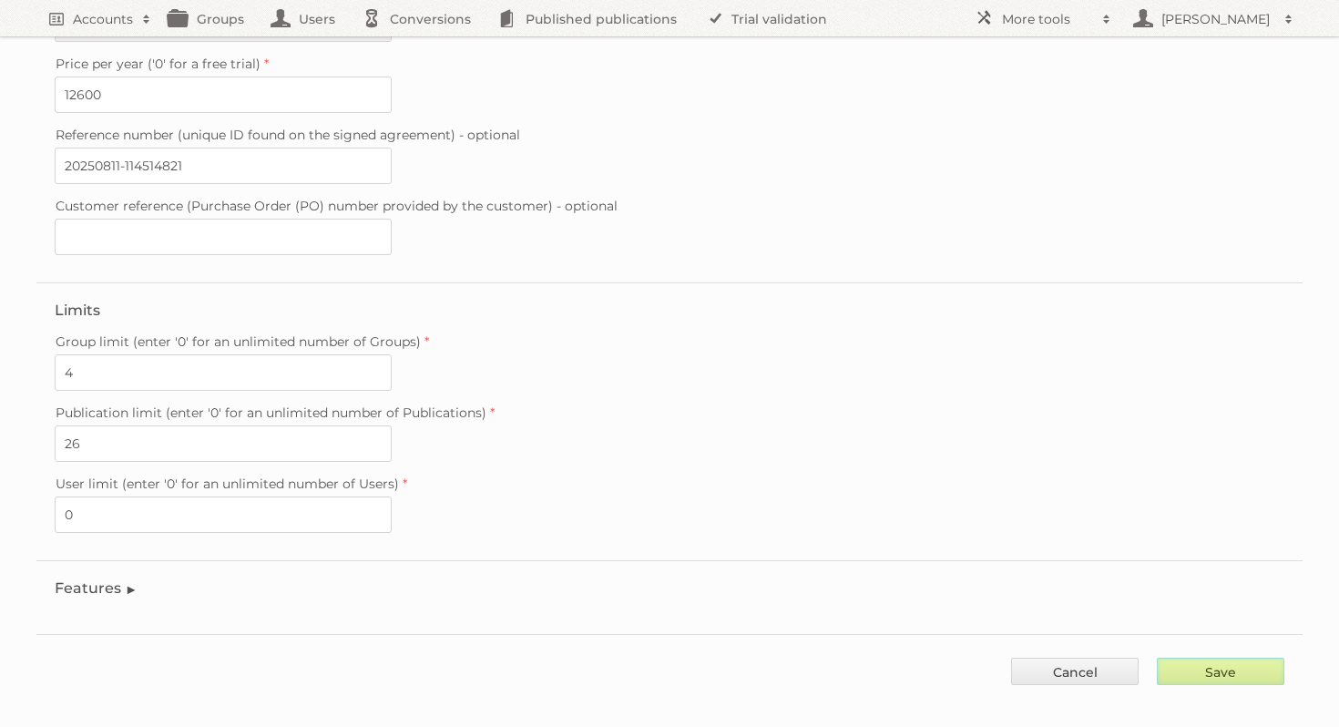
click at [1216, 658] on input "Save" at bounding box center [1221, 671] width 128 height 27
type input "..."
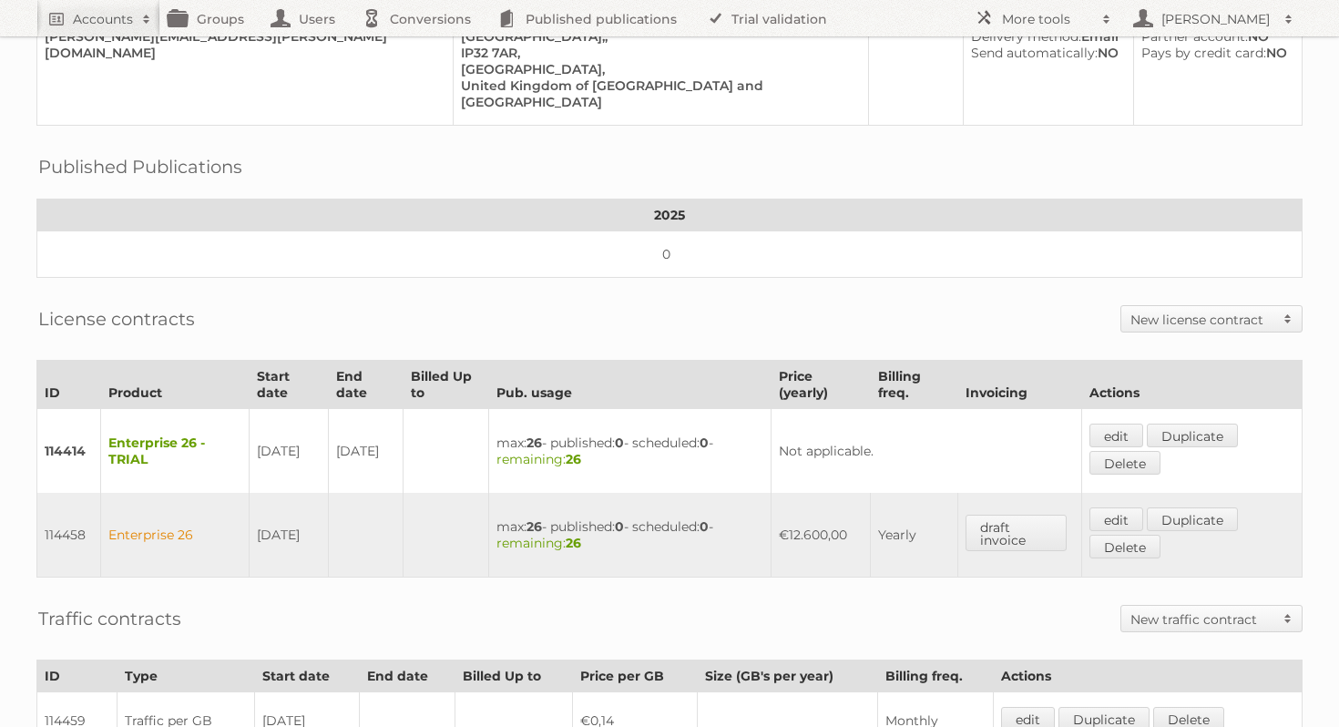
scroll to position [223, 0]
